Goal: Entertainment & Leisure: Consume media (video, audio)

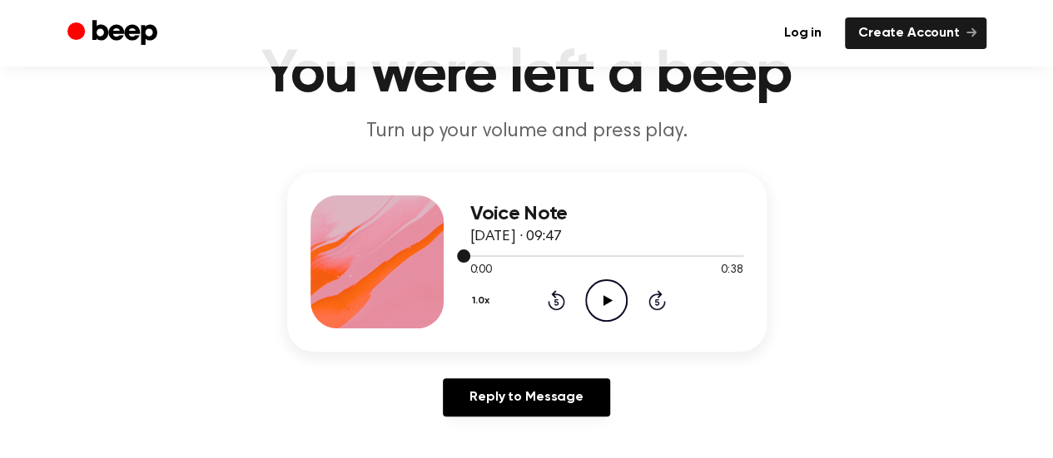
scroll to position [166, 0]
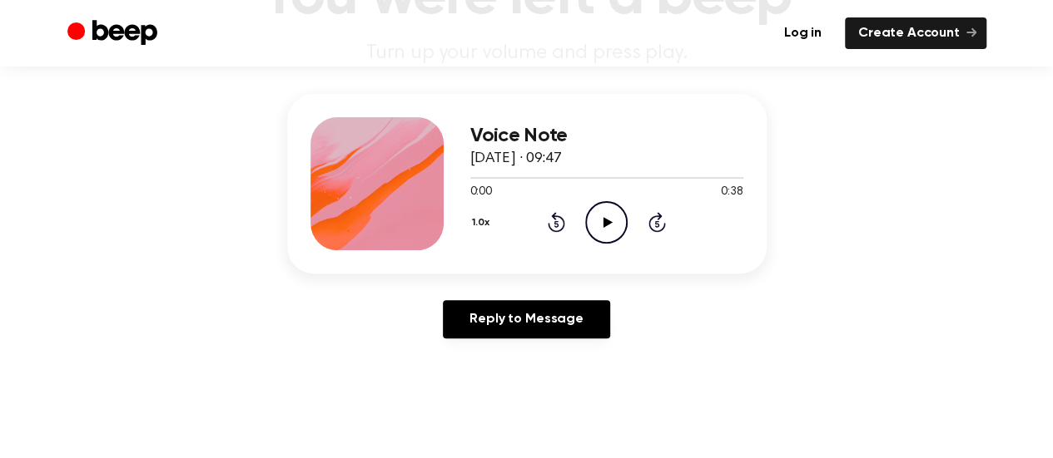
click at [601, 233] on icon "Play Audio" at bounding box center [606, 222] width 42 height 42
click at [601, 223] on icon "Pause Audio" at bounding box center [606, 222] width 42 height 42
click at [720, 352] on main "You were left a beep Turn up your volume and press play. Voice Note 15 July 202…" at bounding box center [526, 347] width 1053 height 1026
drag, startPoint x: 530, startPoint y: 170, endPoint x: 393, endPoint y: 170, distance: 137.3
click at [393, 170] on div "Voice Note 15 July 2025 · 09:47 0:08 0:38 Your browser does not support the [ob…" at bounding box center [526, 184] width 479 height 180
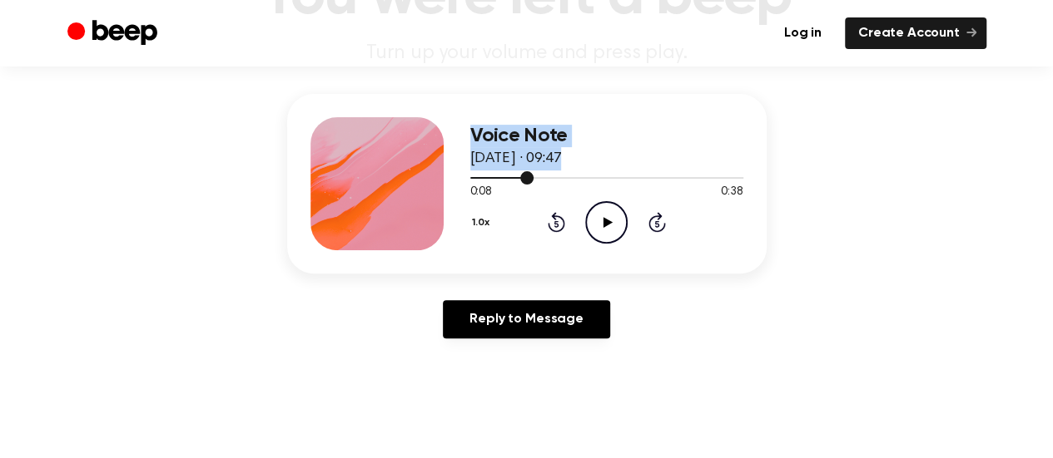
click at [549, 181] on div at bounding box center [606, 177] width 273 height 13
drag, startPoint x: 540, startPoint y: 181, endPoint x: 434, endPoint y: 179, distance: 105.7
click at [434, 179] on div "Voice Note 15 July 2025 · 09:47 0:11 0:38 Your browser does not support the [ob…" at bounding box center [526, 184] width 479 height 180
click at [564, 225] on icon "Rewind 5 seconds" at bounding box center [556, 222] width 18 height 22
click at [609, 215] on icon "Play Audio" at bounding box center [606, 222] width 42 height 42
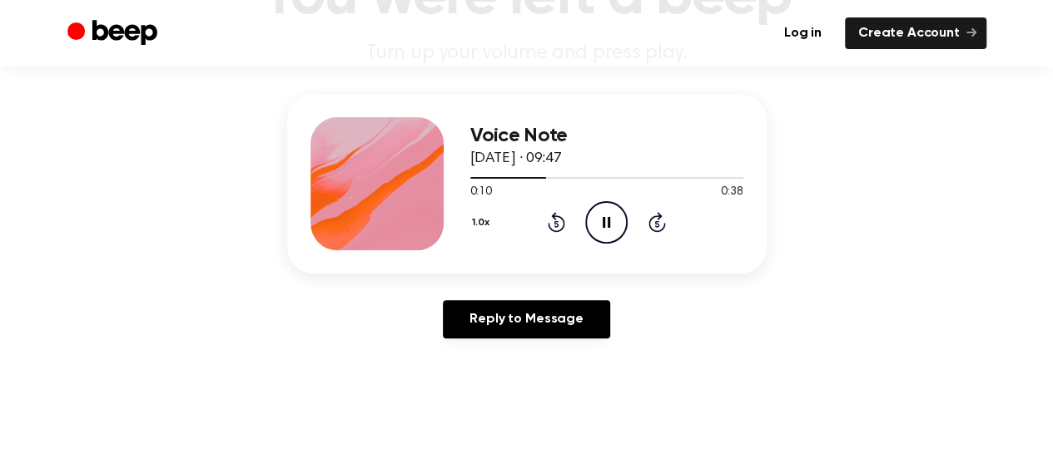
click at [609, 215] on icon "Pause Audio" at bounding box center [606, 222] width 42 height 42
click at [594, 209] on icon "Play Audio" at bounding box center [606, 222] width 42 height 42
click at [613, 210] on icon "Pause Audio" at bounding box center [606, 222] width 42 height 42
